Goal: Ask a question

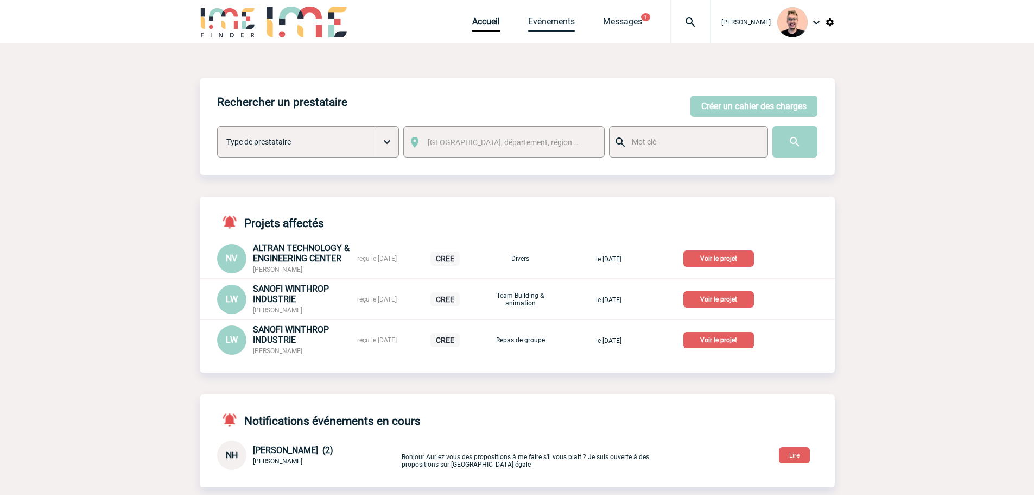
click at [544, 18] on link "Evénements" at bounding box center [551, 23] width 47 height 15
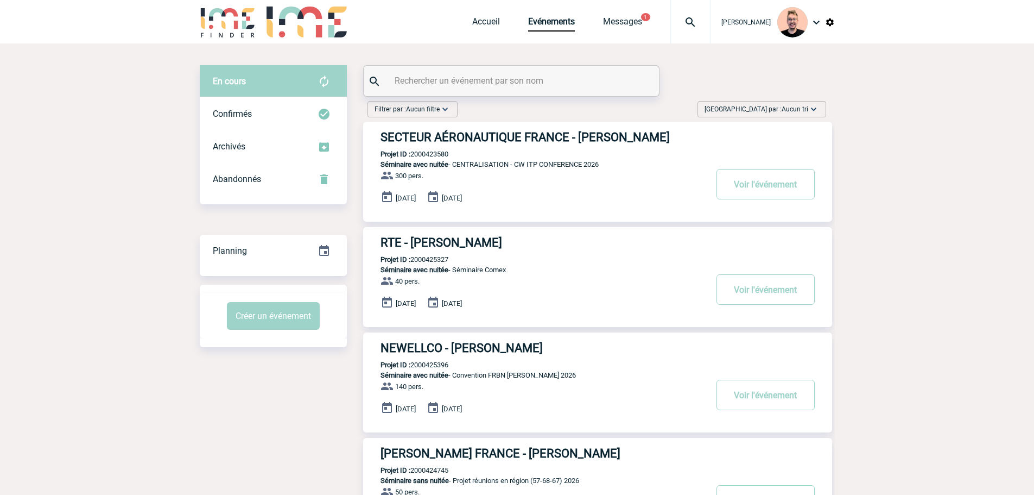
click at [746, 108] on div "Trier par : Aucun tri Aucun tri Date d'événement Date d'événement Date demande …" at bounding box center [762, 109] width 129 height 16
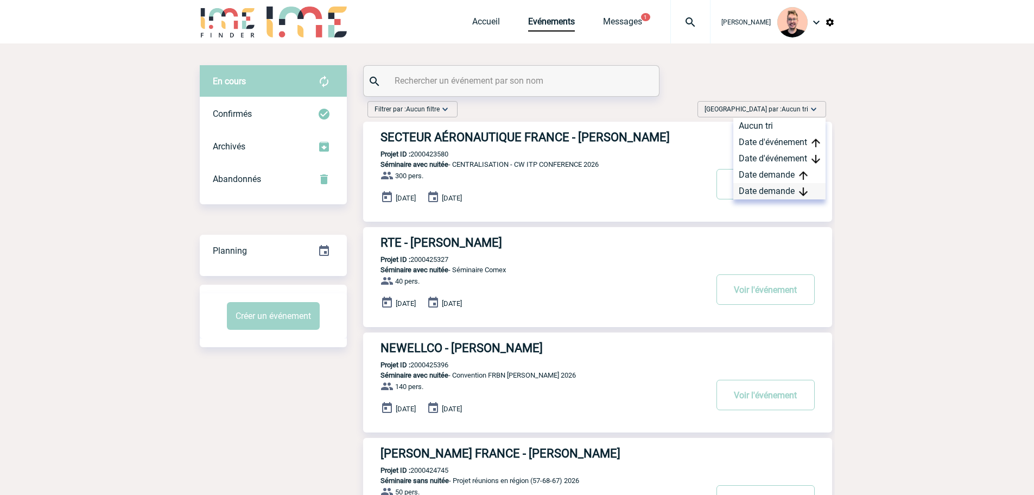
click at [762, 193] on div "Date demande" at bounding box center [779, 191] width 92 height 16
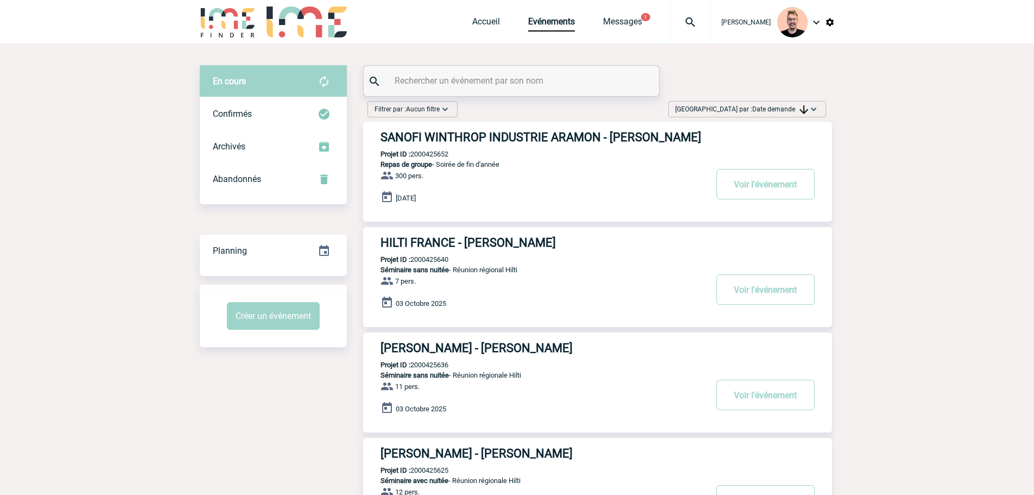
click at [599, 15] on div "Accueil Evénements Messages 1 Projet, client Projet, client" at bounding box center [591, 21] width 238 height 43
click at [603, 21] on link "Messages" at bounding box center [622, 23] width 39 height 15
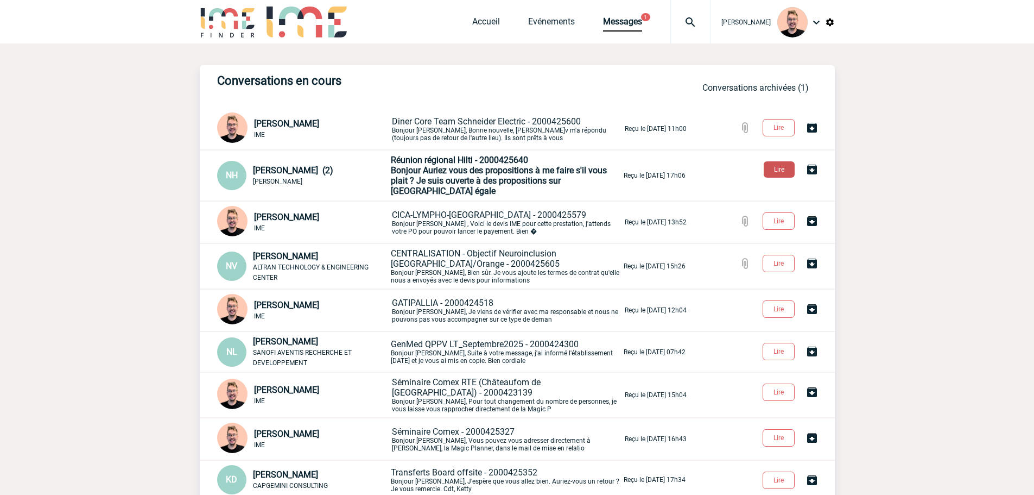
click at [781, 167] on button "Lire" at bounding box center [779, 169] width 31 height 16
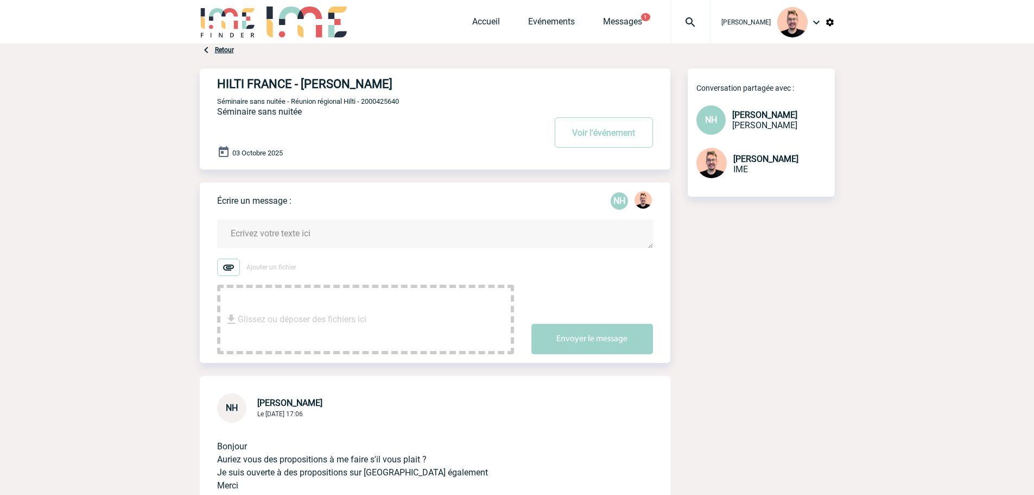
click at [378, 104] on span "Séminaire sans nuitée - Réunion régional Hilti - 2000425640" at bounding box center [308, 101] width 182 height 8
copy span "2000425640"
click at [683, 14] on div at bounding box center [690, 21] width 40 height 43
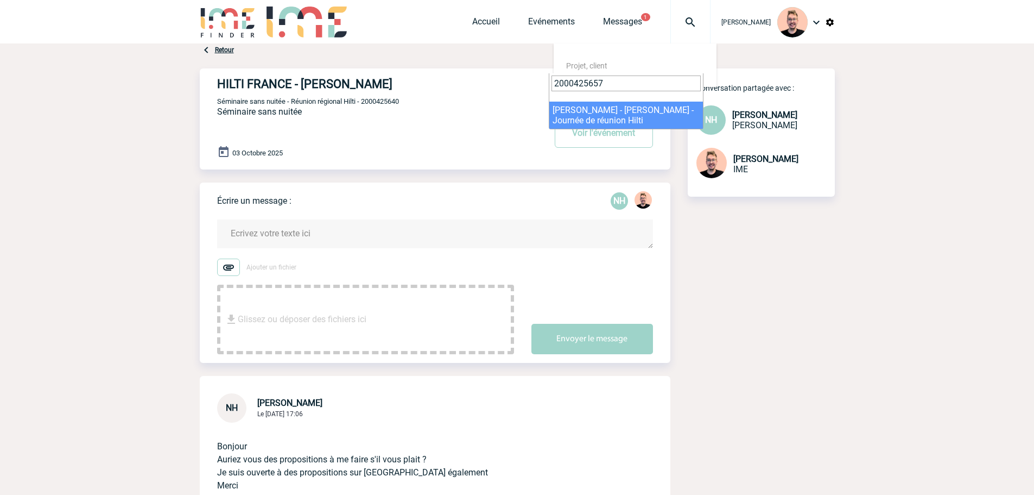
type input "2000425657"
select select "25158"
